Goal: Navigation & Orientation: Find specific page/section

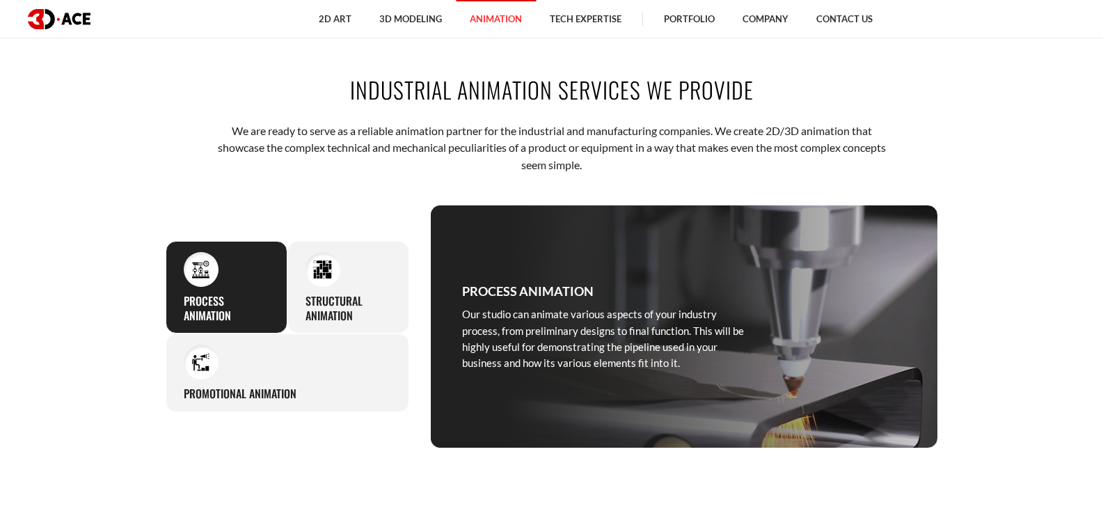
scroll to position [557, 0]
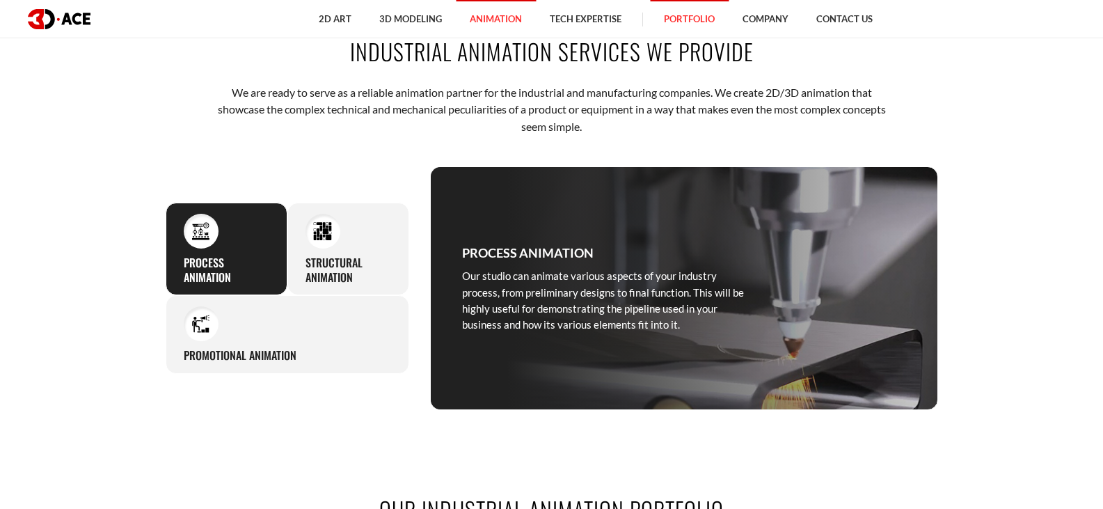
click at [689, 21] on link "Portfolio" at bounding box center [689, 19] width 79 height 38
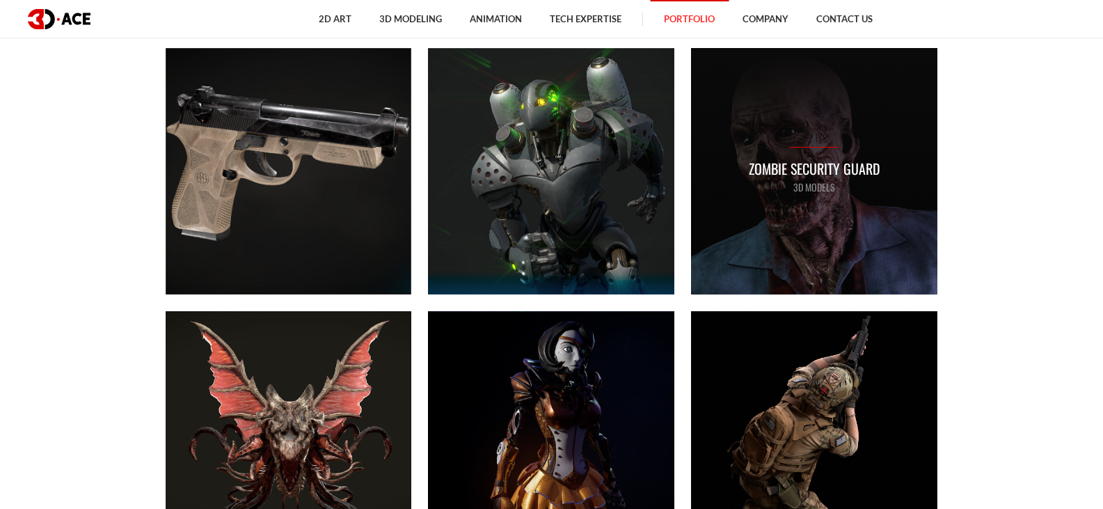
scroll to position [974, 0]
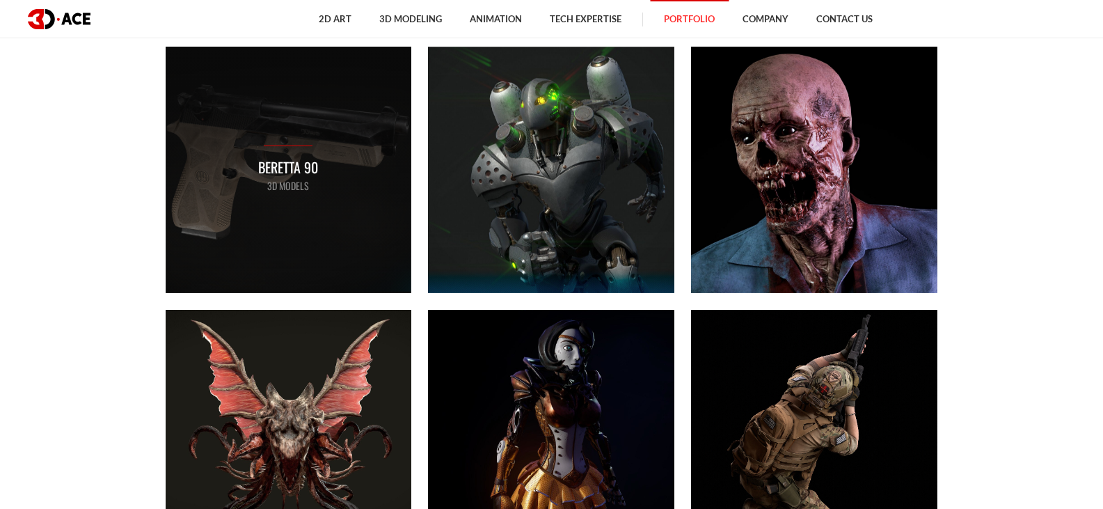
click at [290, 196] on div "Beretta 90 3D MODELS" at bounding box center [289, 170] width 246 height 246
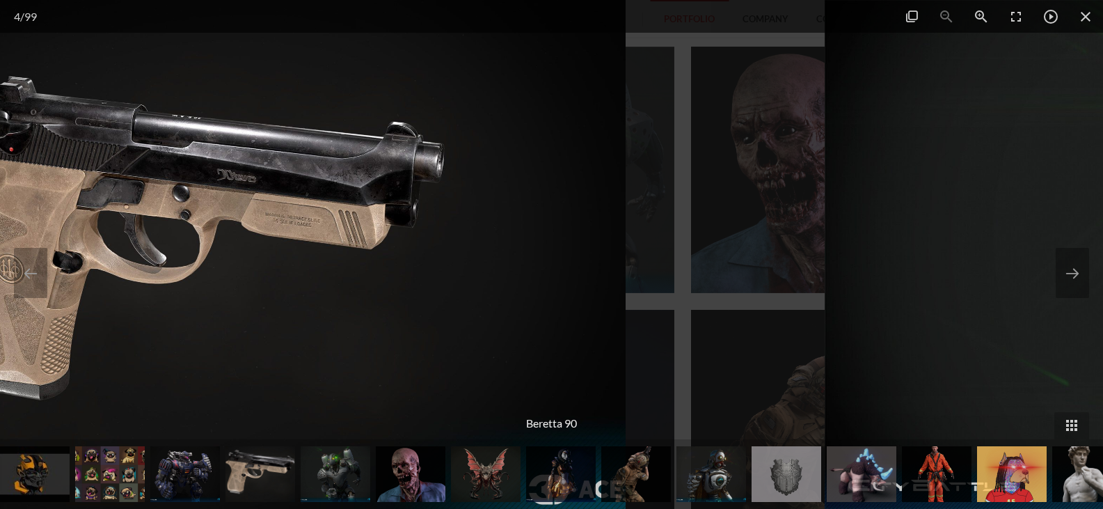
drag, startPoint x: 821, startPoint y: 349, endPoint x: 294, endPoint y: 336, distance: 527.7
click at [310, 344] on img at bounding box center [174, 254] width 905 height 509
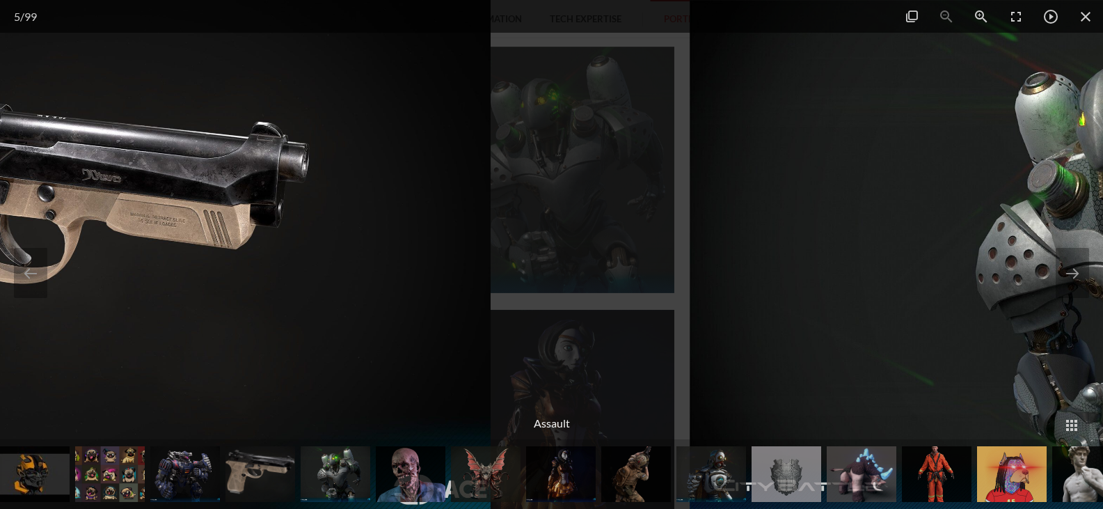
drag, startPoint x: 320, startPoint y: 321, endPoint x: 963, endPoint y: 287, distance: 644.0
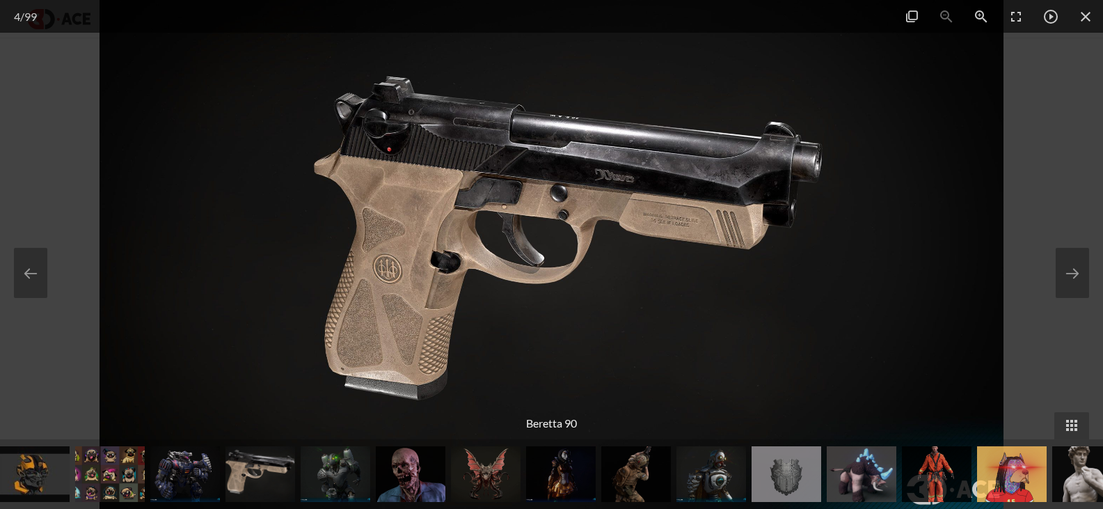
scroll to position [974, 0]
click at [656, 271] on img at bounding box center [552, 254] width 905 height 509
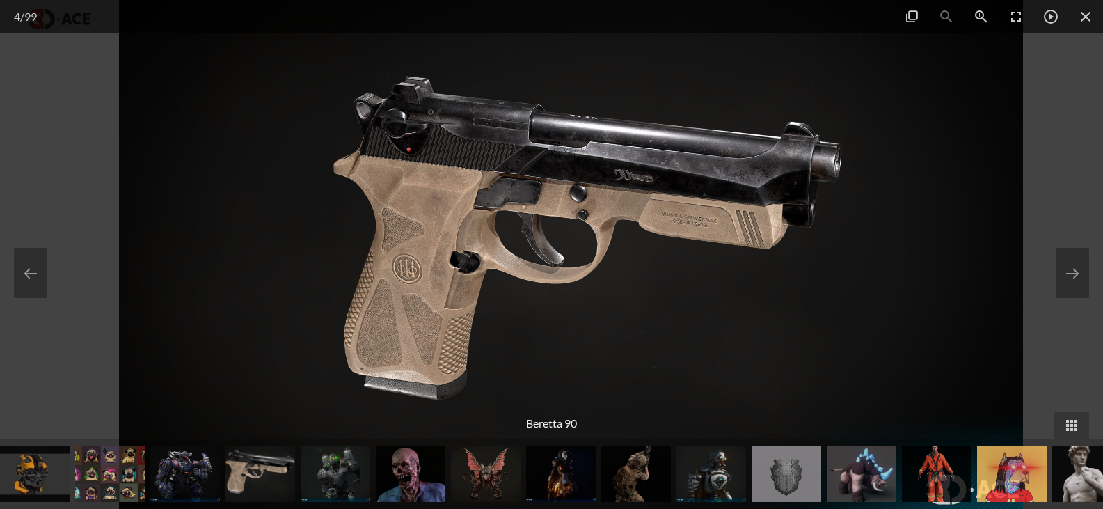
drag, startPoint x: 425, startPoint y: 175, endPoint x: 468, endPoint y: 308, distance: 139.6
click at [450, 357] on img at bounding box center [571, 254] width 905 height 509
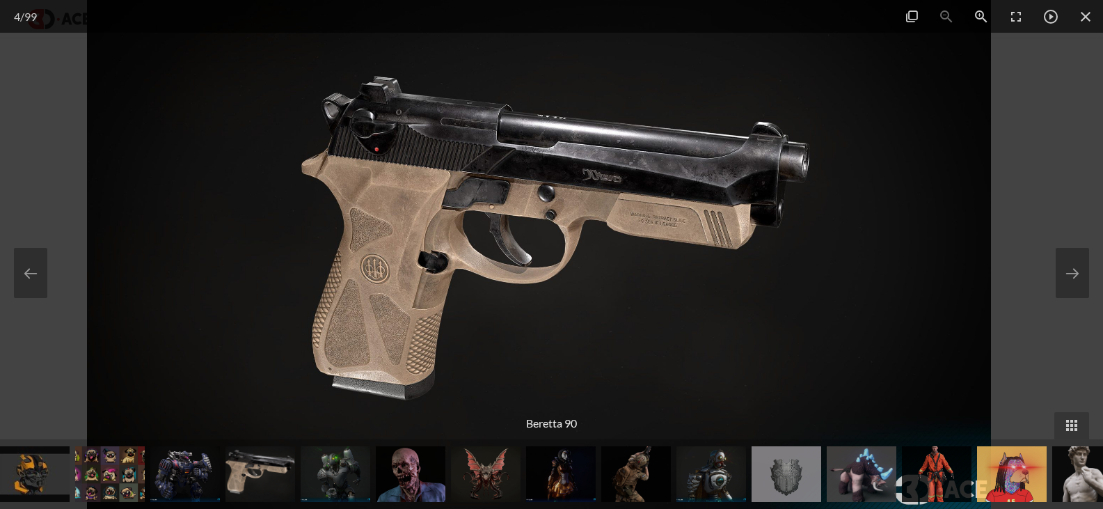
drag, startPoint x: 469, startPoint y: 303, endPoint x: 455, endPoint y: 345, distance: 43.4
click at [455, 377] on img at bounding box center [539, 254] width 905 height 509
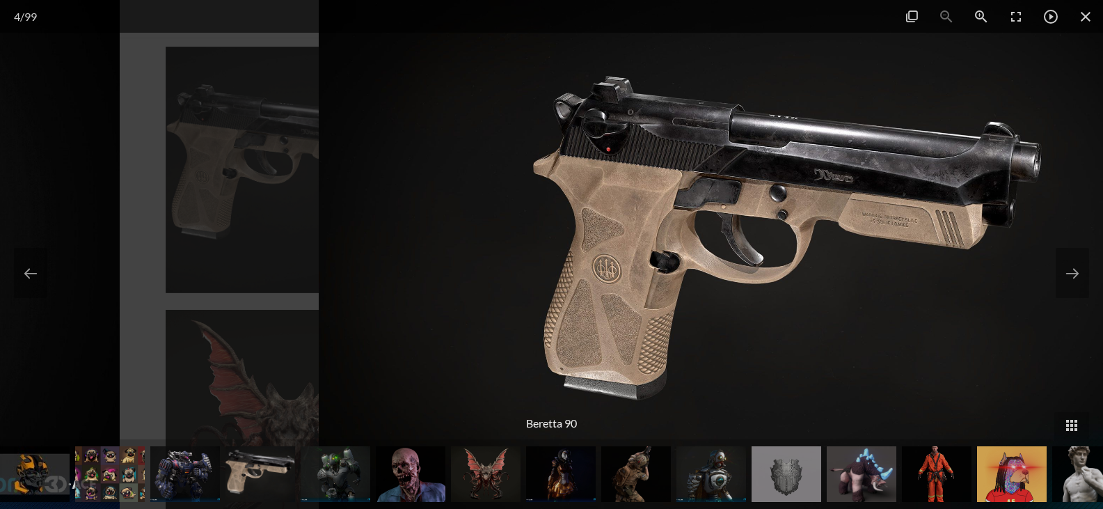
drag, startPoint x: 455, startPoint y: 325, endPoint x: 669, endPoint y: 309, distance: 214.3
click at [673, 309] on img at bounding box center [771, 254] width 905 height 509
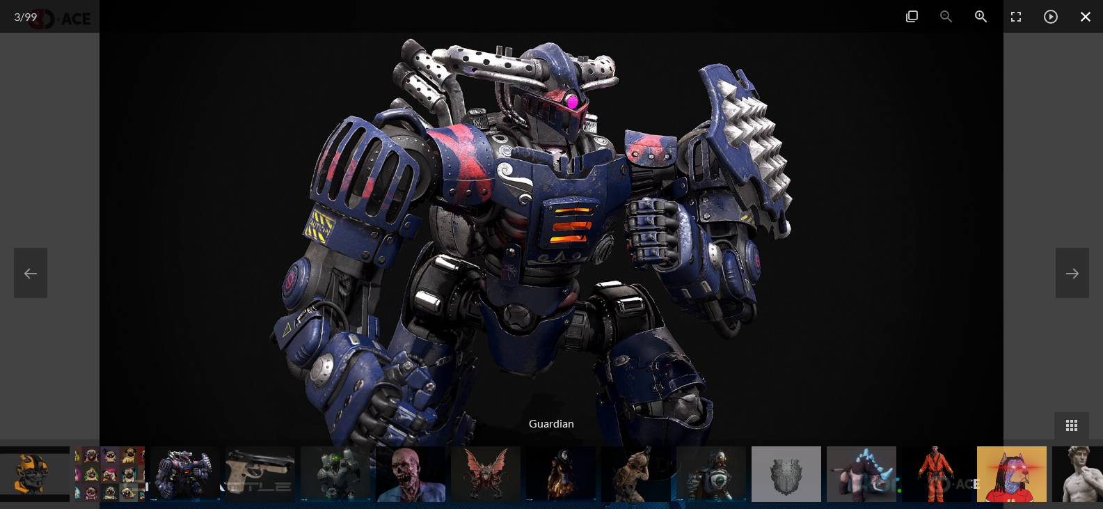
drag, startPoint x: 1087, startPoint y: 13, endPoint x: 1007, endPoint y: 33, distance: 82.5
click at [1086, 13] on span at bounding box center [1085, 16] width 35 height 33
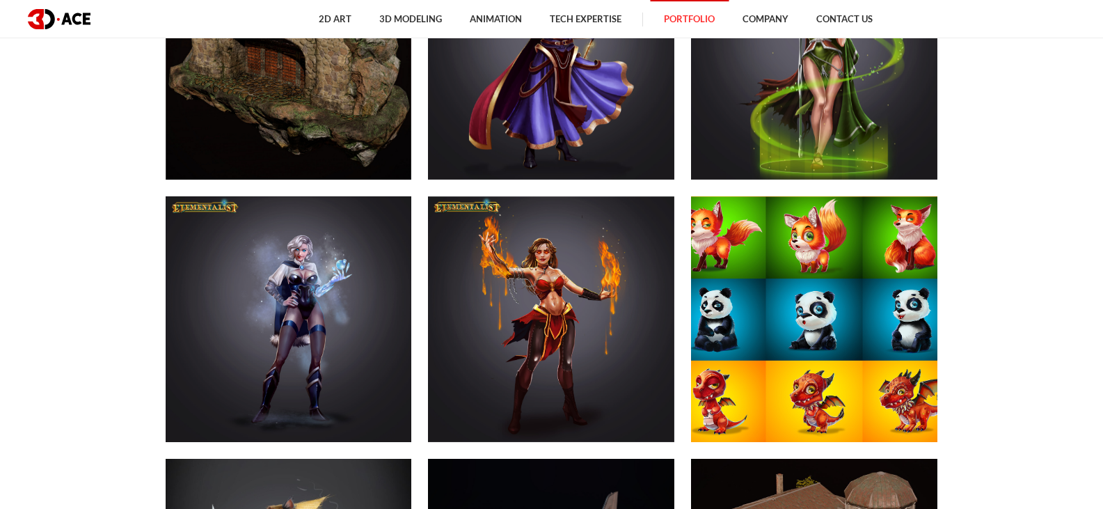
scroll to position [6960, 0]
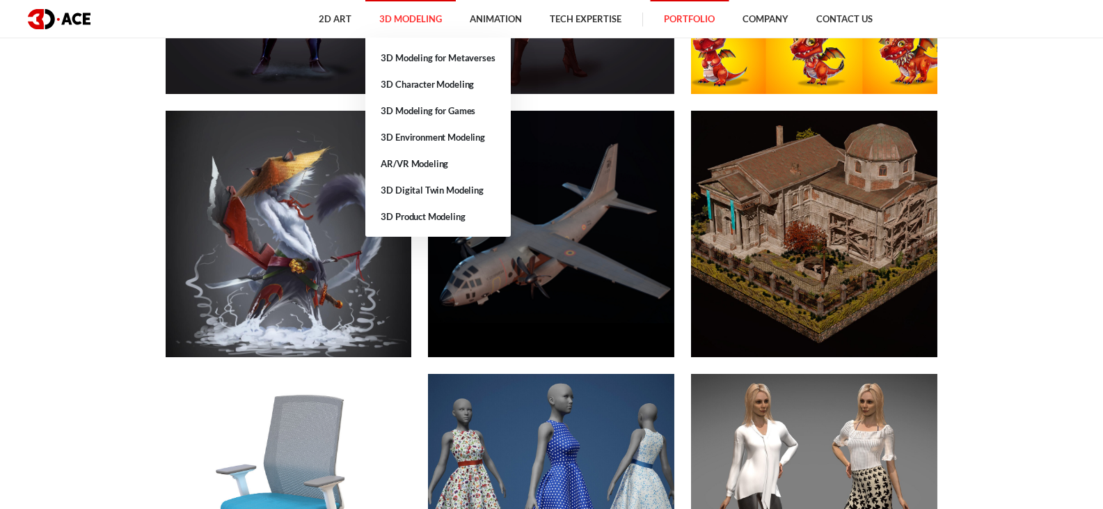
click at [428, 19] on link "3D Modeling" at bounding box center [410, 19] width 90 height 38
